Goal: Book appointment/travel/reservation

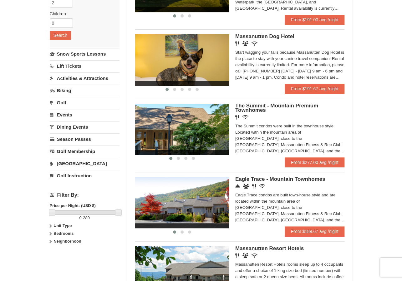
scroll to position [125, 0]
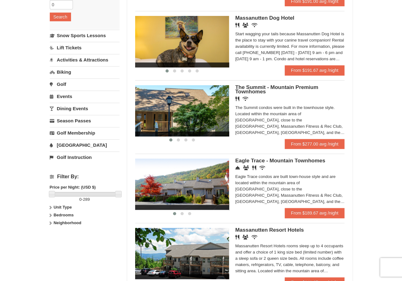
click at [275, 161] on span "Eagle Trace - Mountain Townhomes" at bounding box center [280, 161] width 90 height 6
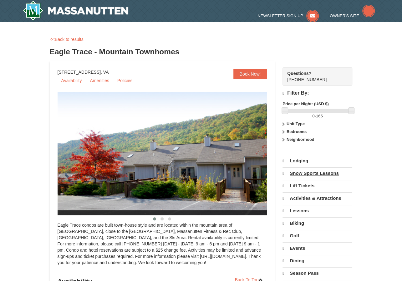
select select "9"
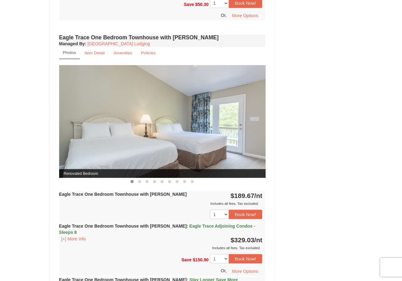
scroll to position [500, 0]
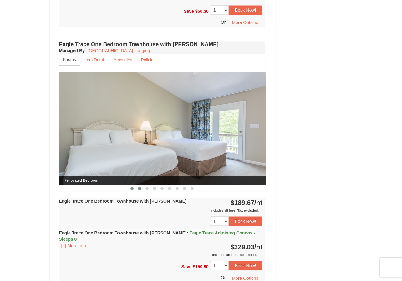
click at [139, 187] on span at bounding box center [139, 188] width 3 height 3
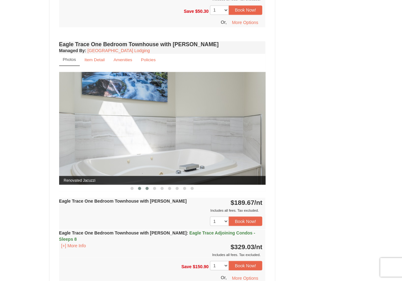
click at [149, 188] on button at bounding box center [147, 188] width 8 height 6
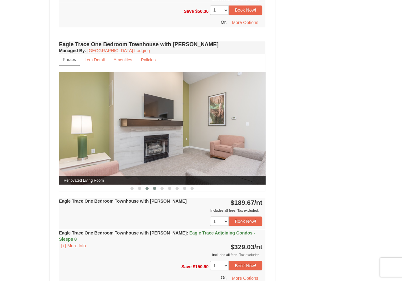
click at [157, 188] on button at bounding box center [155, 188] width 8 height 6
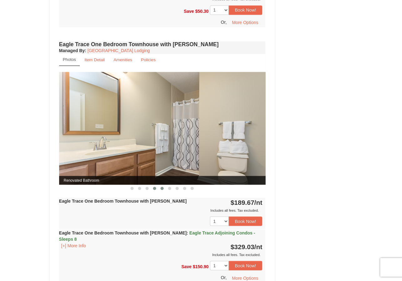
click at [165, 188] on button at bounding box center [162, 188] width 8 height 6
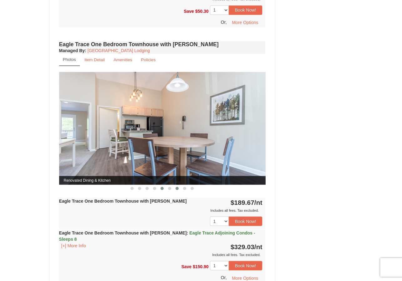
click at [179, 187] on button at bounding box center [177, 188] width 8 height 6
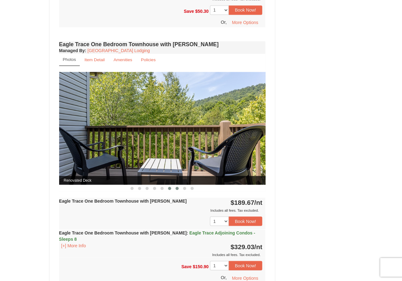
click at [171, 188] on span at bounding box center [169, 188] width 3 height 3
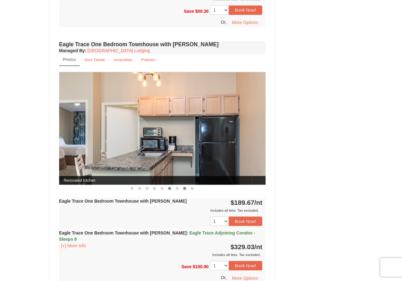
click at [186, 187] on button at bounding box center [185, 188] width 8 height 6
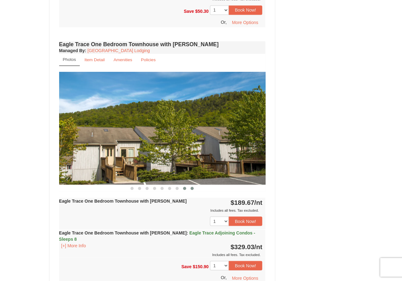
click at [195, 187] on button at bounding box center [192, 188] width 8 height 6
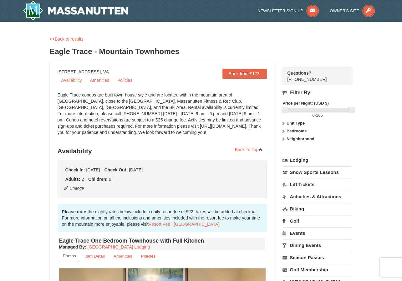
scroll to position [0, 0]
click at [69, 41] on link "<<Back to results" at bounding box center [67, 39] width 34 height 5
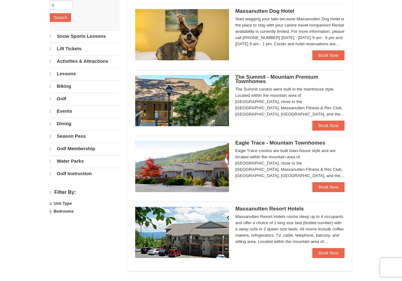
select select "9"
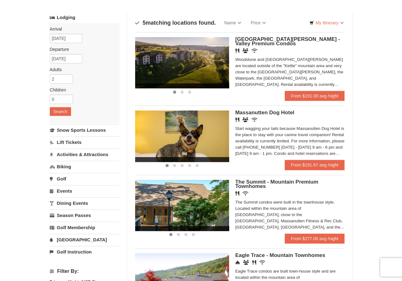
scroll to position [29, 0]
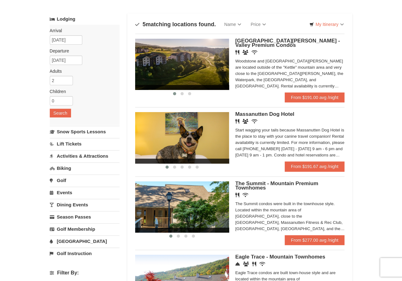
click at [258, 183] on span "The Summit - Mountain Premium Townhomes" at bounding box center [276, 186] width 83 height 10
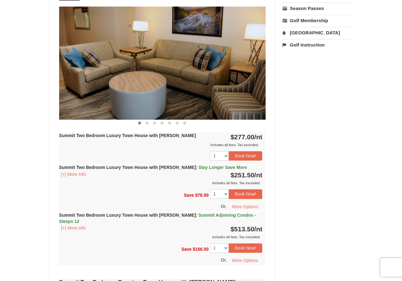
scroll to position [250, 0]
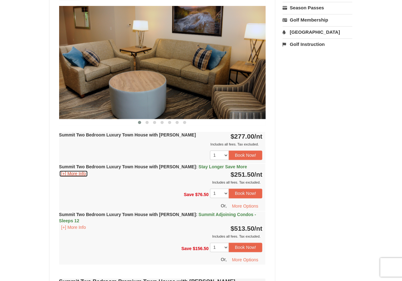
click at [78, 175] on button "[+] More Info" at bounding box center [73, 173] width 29 height 7
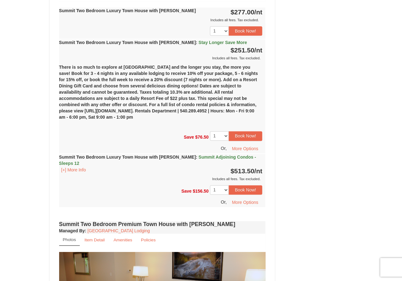
scroll to position [375, 0]
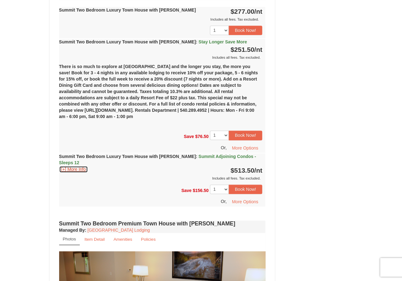
click at [68, 166] on button "[+] More Info" at bounding box center [73, 169] width 29 height 7
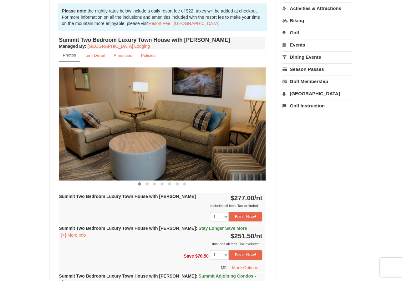
scroll to position [188, 0]
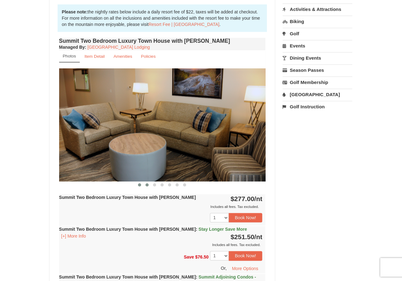
click at [145, 186] on button at bounding box center [147, 185] width 8 height 6
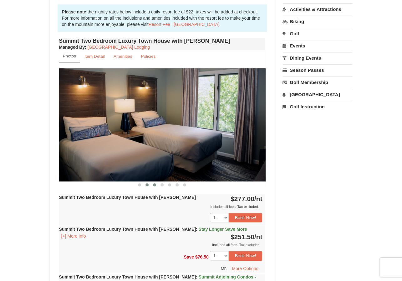
click at [154, 186] on span at bounding box center [154, 185] width 3 height 3
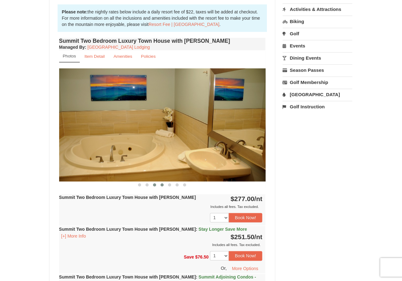
click at [165, 186] on button at bounding box center [162, 185] width 8 height 6
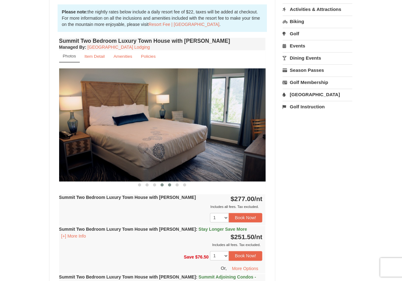
click at [169, 186] on span at bounding box center [169, 185] width 3 height 3
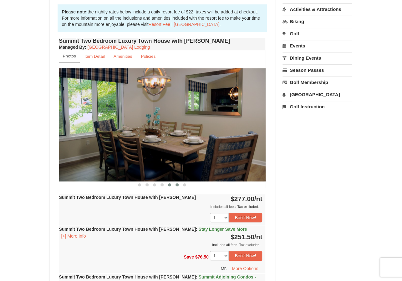
click at [180, 186] on button at bounding box center [177, 185] width 8 height 6
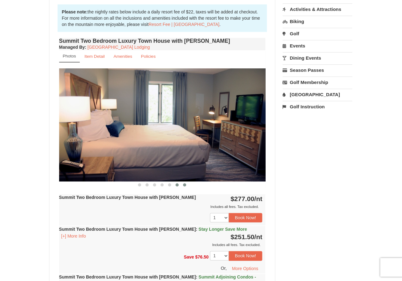
click at [187, 186] on button at bounding box center [185, 185] width 8 height 6
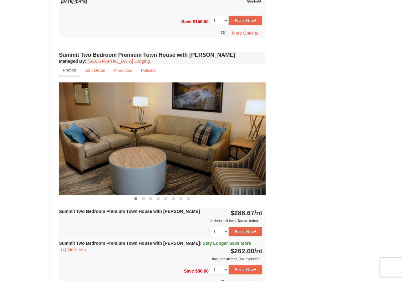
scroll to position [594, 0]
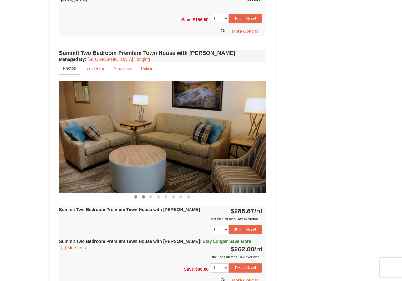
click at [141, 194] on button at bounding box center [143, 197] width 8 height 6
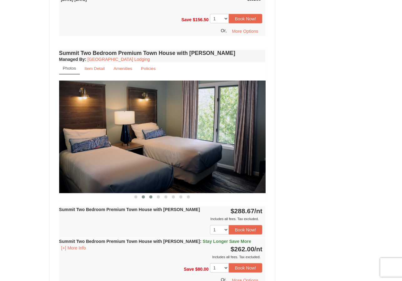
click at [153, 194] on button at bounding box center [151, 197] width 8 height 6
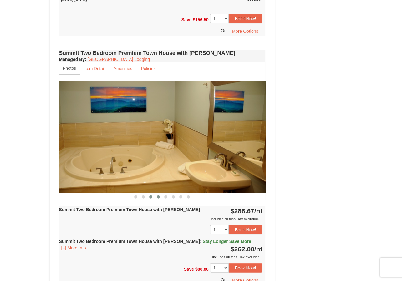
click at [160, 194] on button at bounding box center [158, 197] width 8 height 6
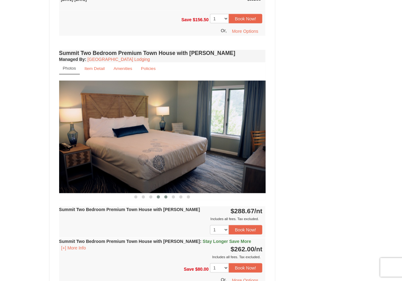
click at [166, 195] on span at bounding box center [165, 196] width 3 height 3
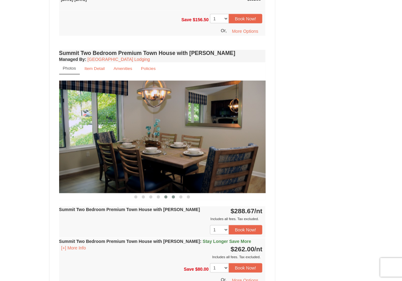
click at [173, 194] on button at bounding box center [174, 197] width 8 height 6
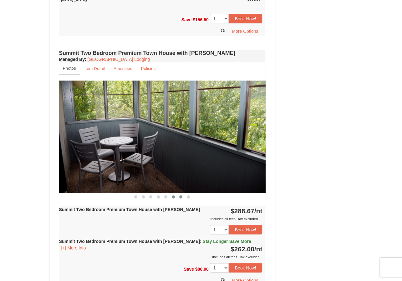
click at [182, 194] on button at bounding box center [181, 197] width 8 height 6
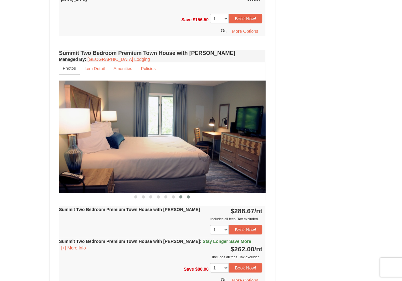
click at [192, 194] on button at bounding box center [189, 197] width 8 height 6
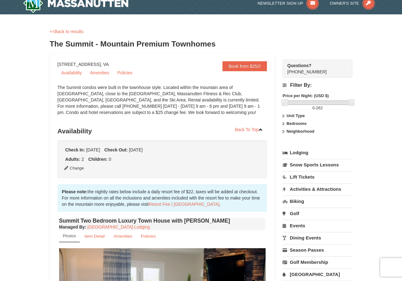
scroll to position [0, 0]
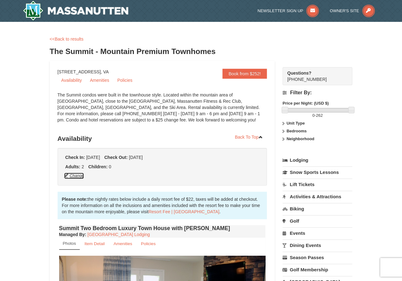
click at [69, 178] on button "Change" at bounding box center [74, 176] width 21 height 7
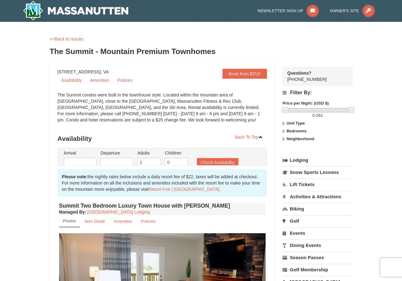
type input "02/15/2026"
type input "02/18/2026"
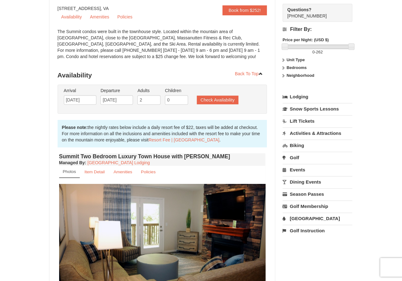
scroll to position [63, 0]
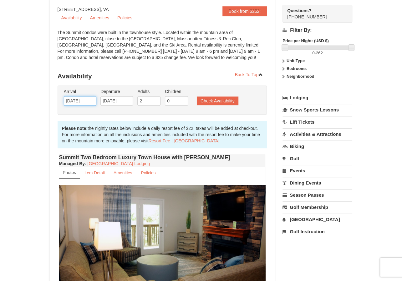
click at [93, 100] on input "02/15/2026" at bounding box center [80, 100] width 33 height 9
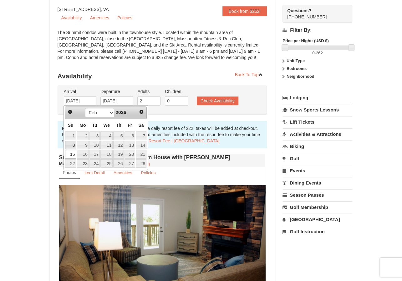
click at [71, 144] on link "8" at bounding box center [70, 145] width 11 height 9
type input "[DATE]"
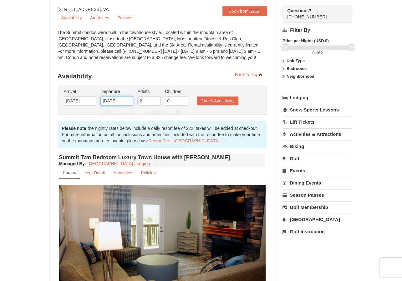
click at [116, 101] on input "02/18/2026" at bounding box center [116, 100] width 33 height 9
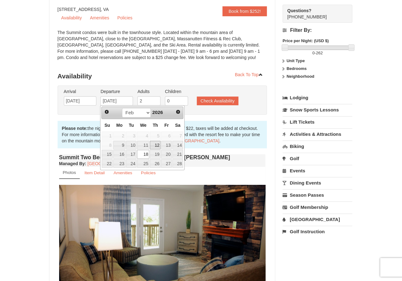
click at [154, 148] on link "12" at bounding box center [155, 145] width 11 height 9
type input "02/12/2026"
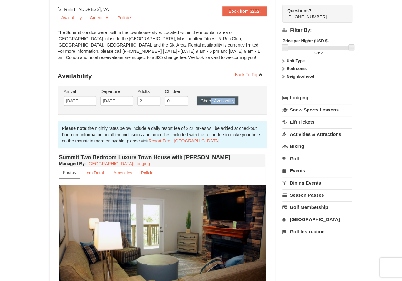
click at [209, 105] on ul "Arrival Please format dates MM/DD/YYYY Please format dates MM/DD/YYYY 02/08/202…" at bounding box center [159, 99] width 194 height 20
click at [209, 104] on button "Check Availability" at bounding box center [218, 101] width 42 height 9
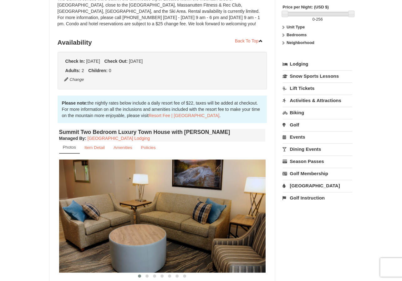
scroll to position [64, 0]
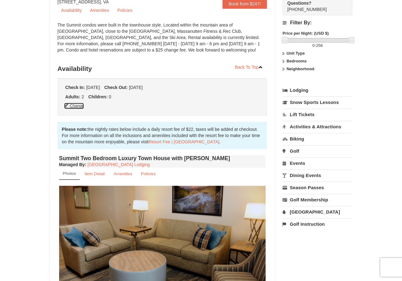
click at [73, 108] on button "Change" at bounding box center [74, 106] width 21 height 7
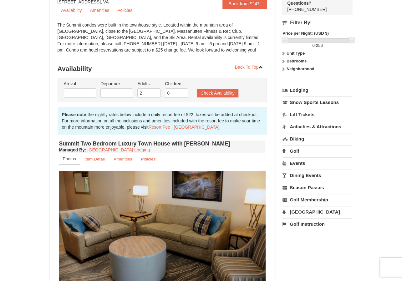
type input "[DATE]"
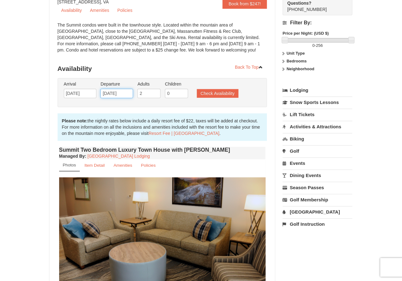
click at [119, 93] on input "02/12/2026" at bounding box center [116, 93] width 33 height 9
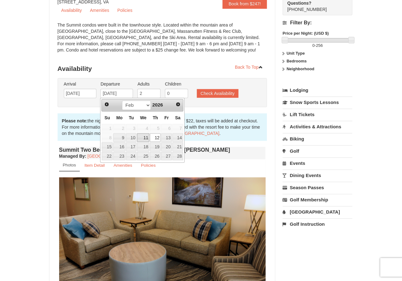
click at [146, 136] on link "11" at bounding box center [143, 138] width 12 height 9
type input "[DATE]"
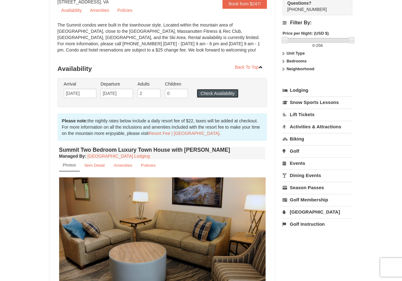
click at [213, 95] on button "Check Availability" at bounding box center [218, 93] width 42 height 9
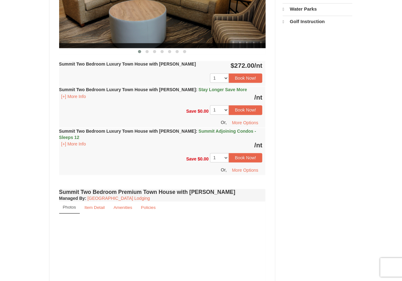
select select "9"
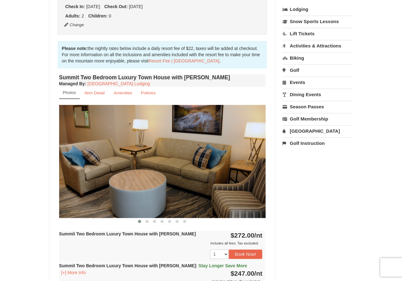
scroll to position [96, 0]
